Goal: Transaction & Acquisition: Purchase product/service

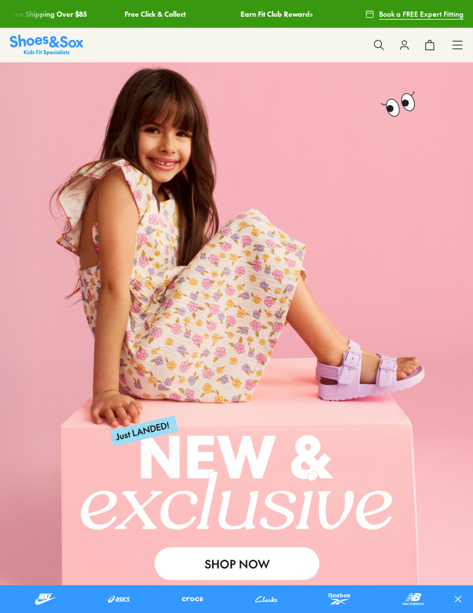
click at [379, 43] on icon at bounding box center [379, 45] width 12 height 12
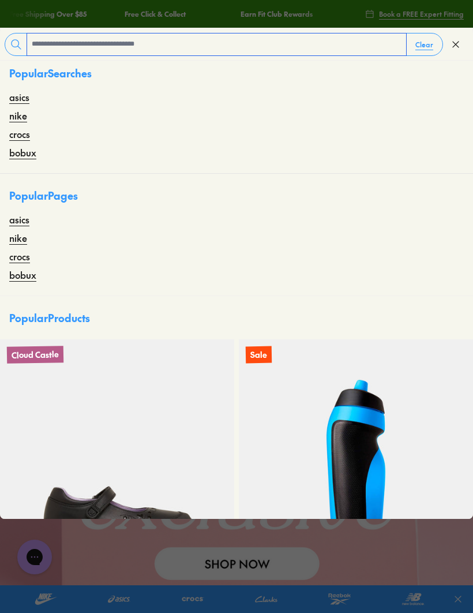
click at [145, 45] on input "text" at bounding box center [216, 44] width 379 height 22
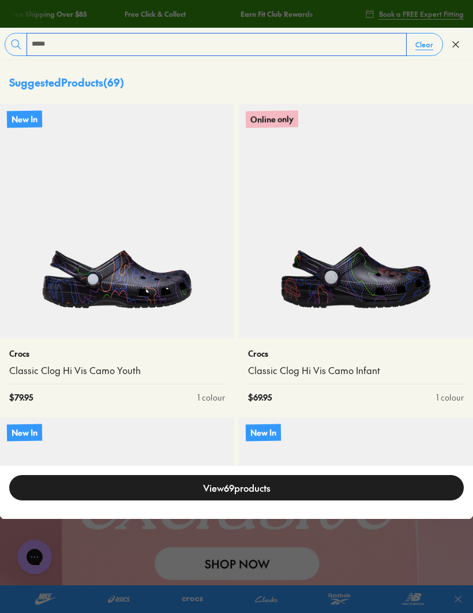
type input "*****"
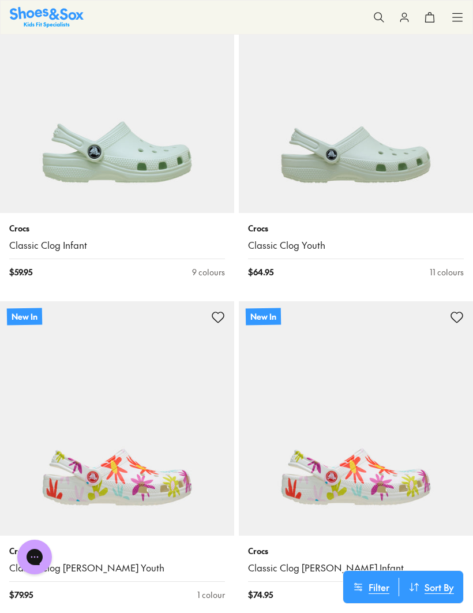
scroll to position [544, 0]
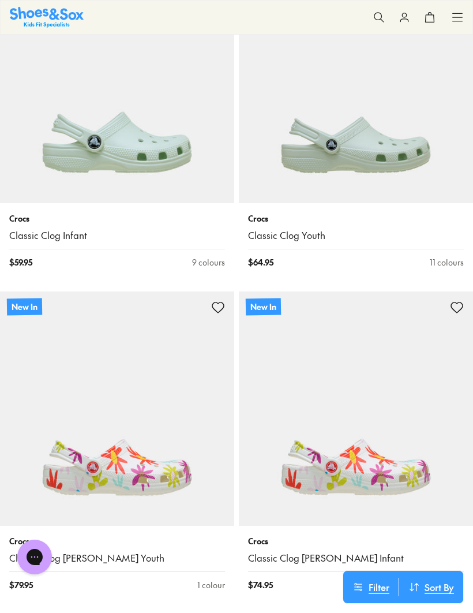
click at [379, 148] on img at bounding box center [356, 86] width 234 height 234
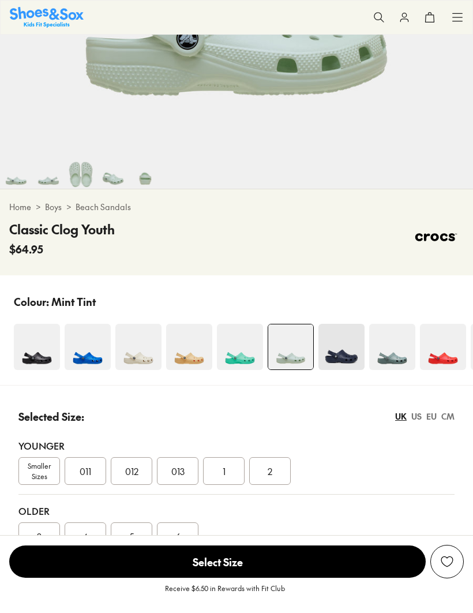
select select "*"
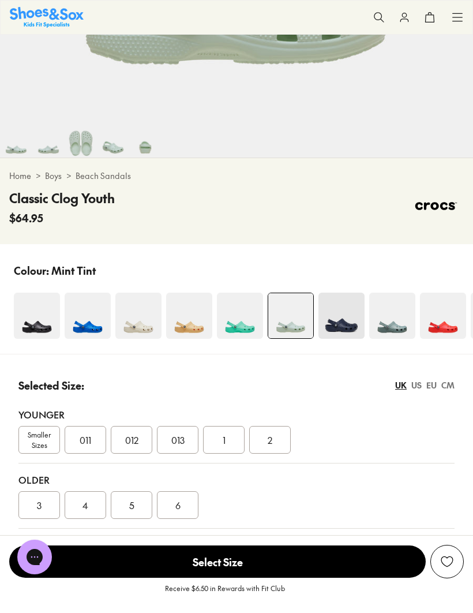
click at [143, 324] on img at bounding box center [138, 316] width 46 height 46
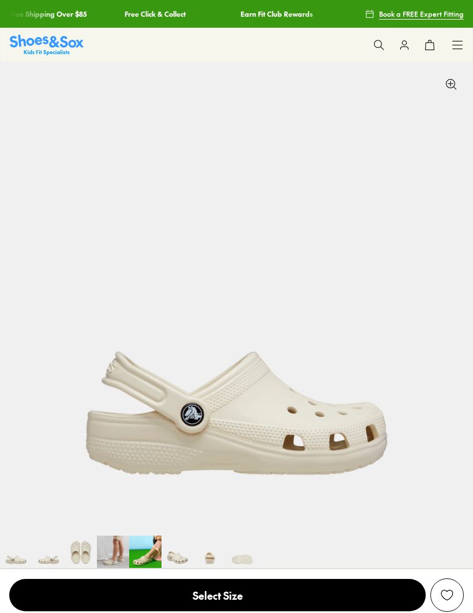
select select "*"
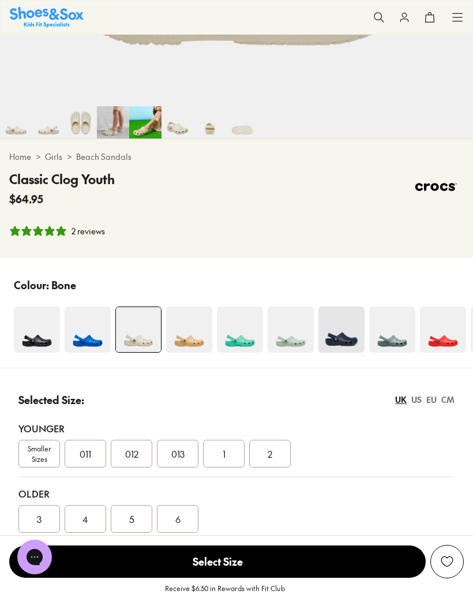
scroll to position [432, 0]
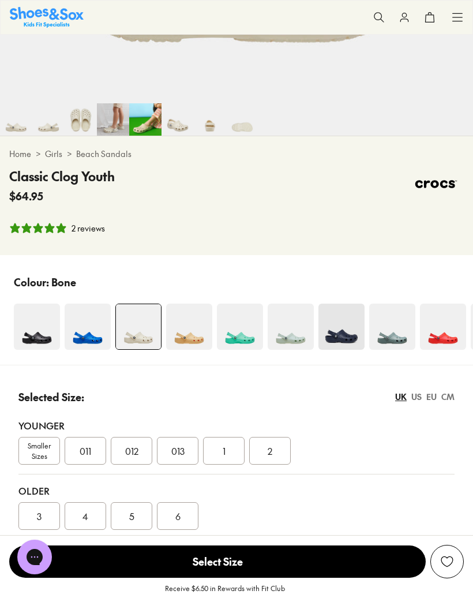
click at [92, 454] on div "011" at bounding box center [86, 451] width 42 height 28
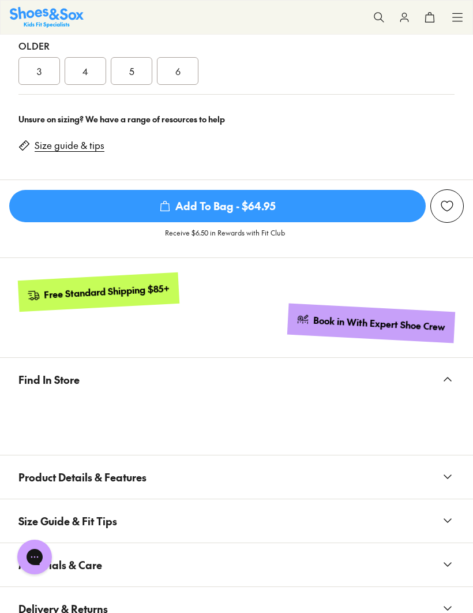
scroll to position [880, 0]
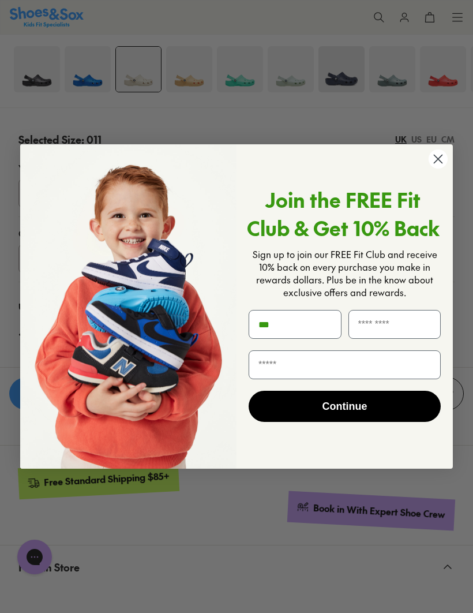
type input "***"
click at [440, 155] on circle "Close dialog" at bounding box center [438, 158] width 19 height 19
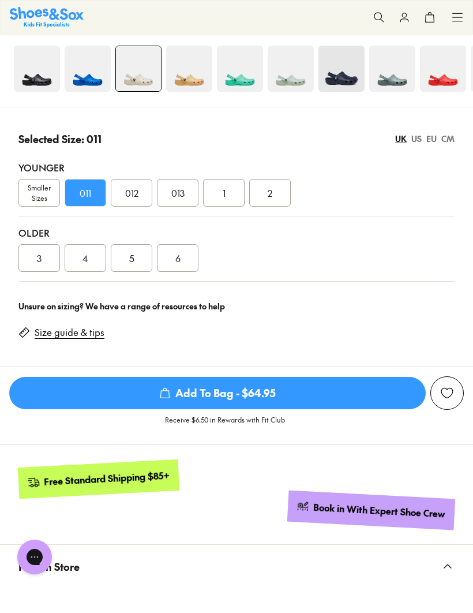
click at [291, 389] on span "Add To Bag - $64.95" at bounding box center [217, 393] width 417 height 32
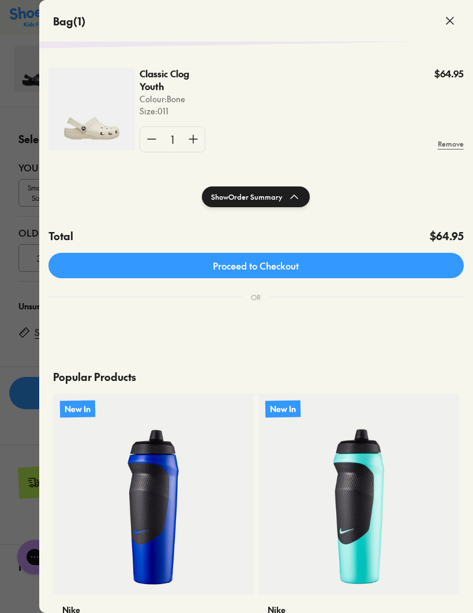
scroll to position [40, 0]
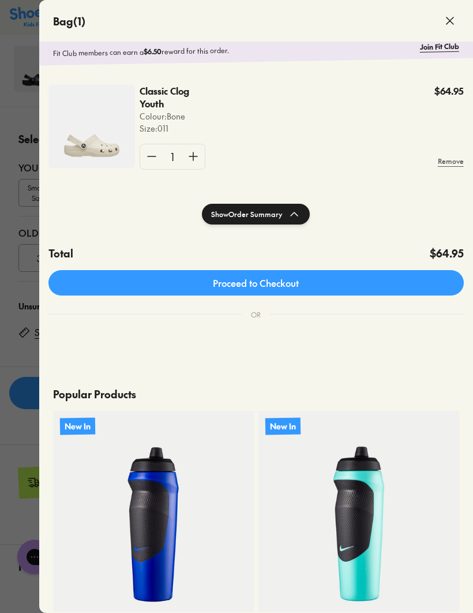
click at [369, 280] on link "Proceed to Checkout" at bounding box center [255, 282] width 415 height 25
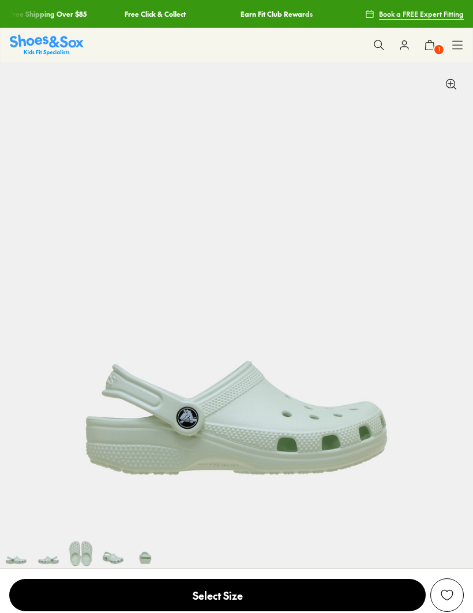
scroll to position [571, 0]
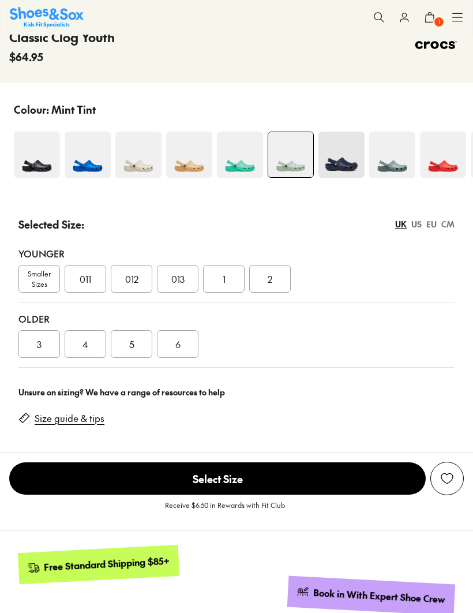
select select "*"
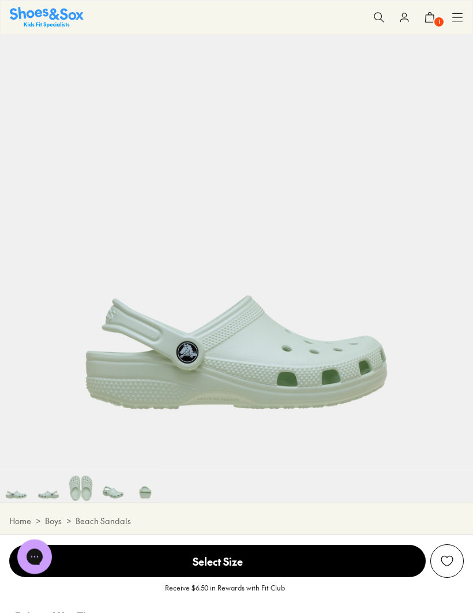
scroll to position [58, 0]
